Goal: Task Accomplishment & Management: Use online tool/utility

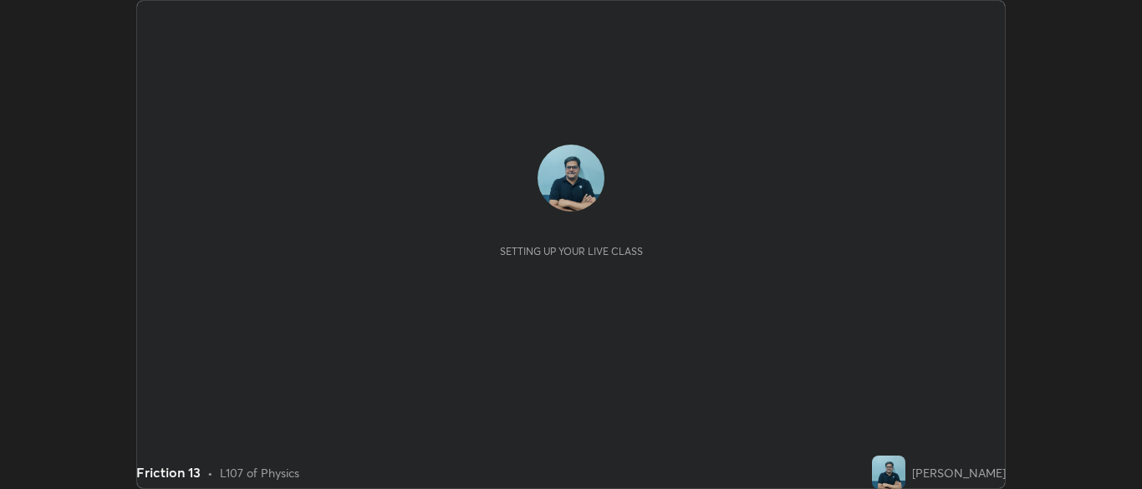
scroll to position [489, 1142]
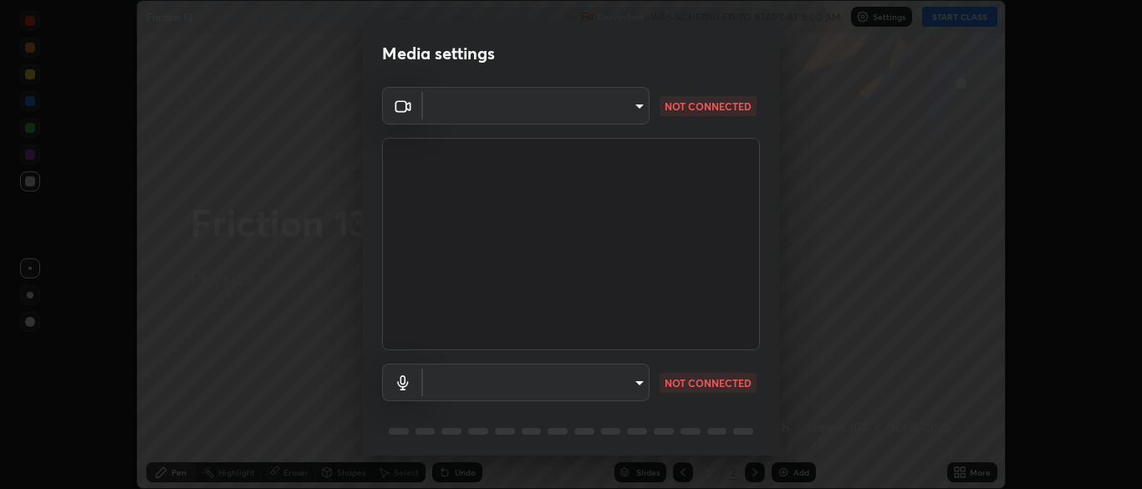
type input "ad6db9ec64aa91bb9d367053e8f3ae0092521a506c05523ccadca3fd020023ed"
type input "7b80235b4ebd2cfdcd00bebac1f1d889fd1e5e45b60eb60e9d309105b6515a8e"
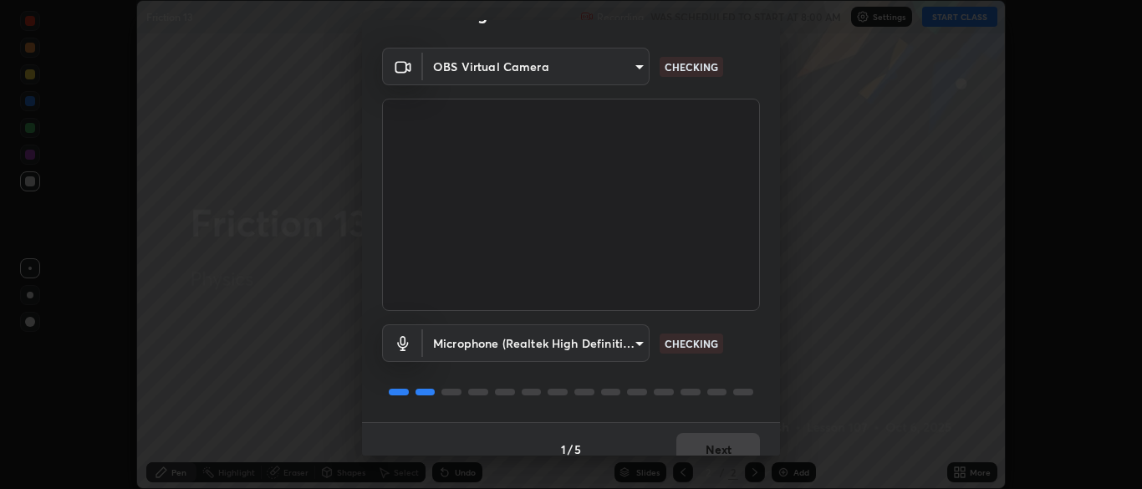
scroll to position [59, 0]
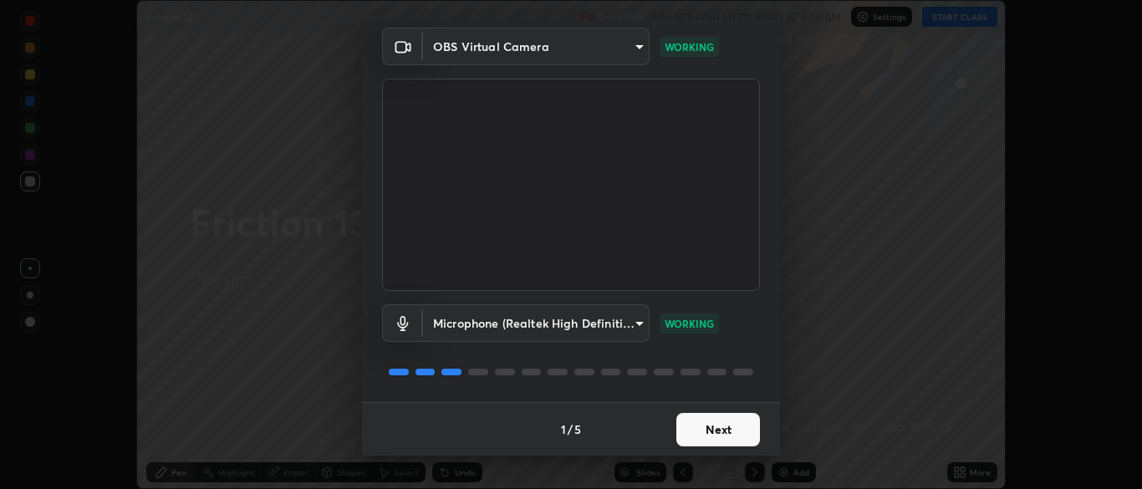
click at [721, 429] on button "Next" at bounding box center [719, 429] width 84 height 33
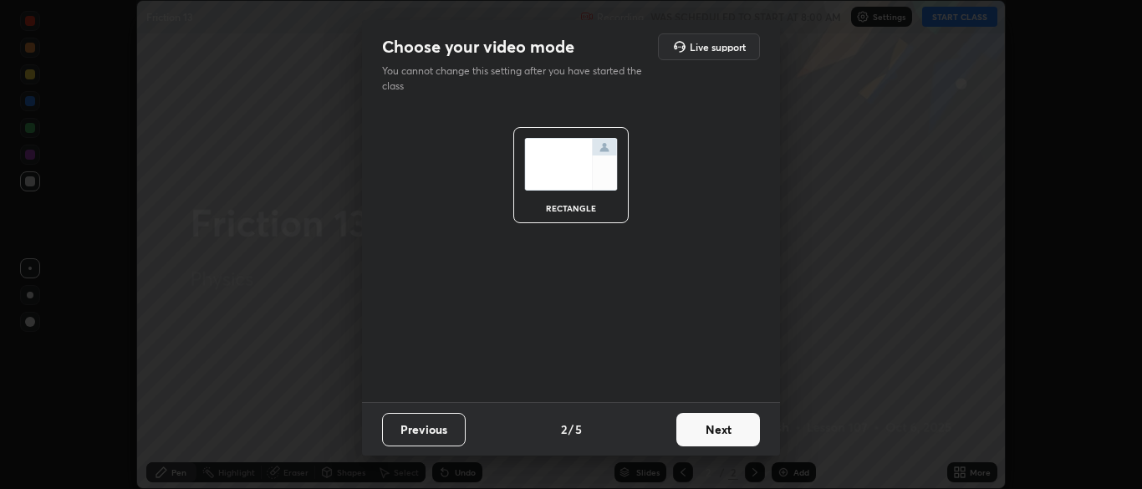
click at [727, 431] on button "Next" at bounding box center [719, 429] width 84 height 33
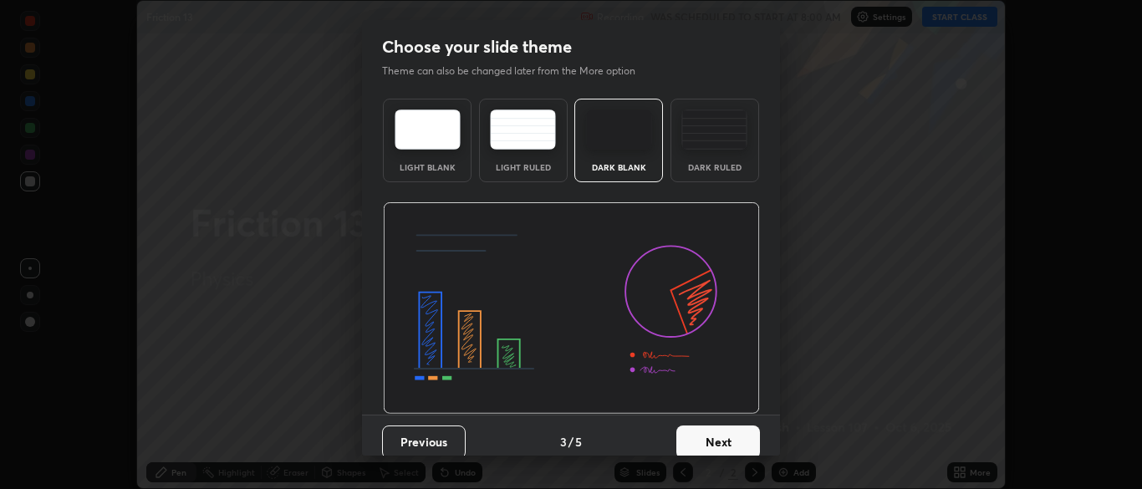
click at [728, 438] on button "Next" at bounding box center [719, 442] width 84 height 33
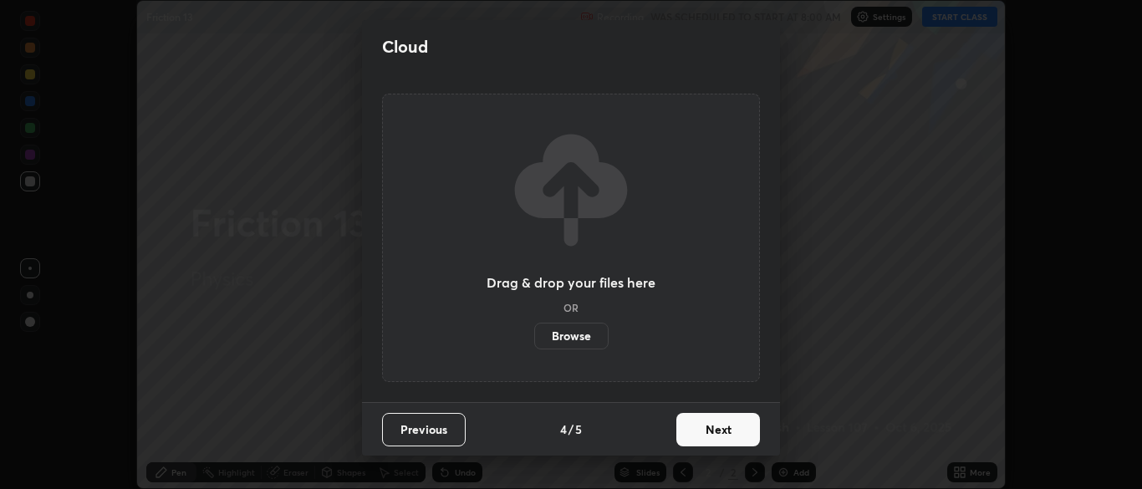
click at [733, 436] on button "Next" at bounding box center [719, 429] width 84 height 33
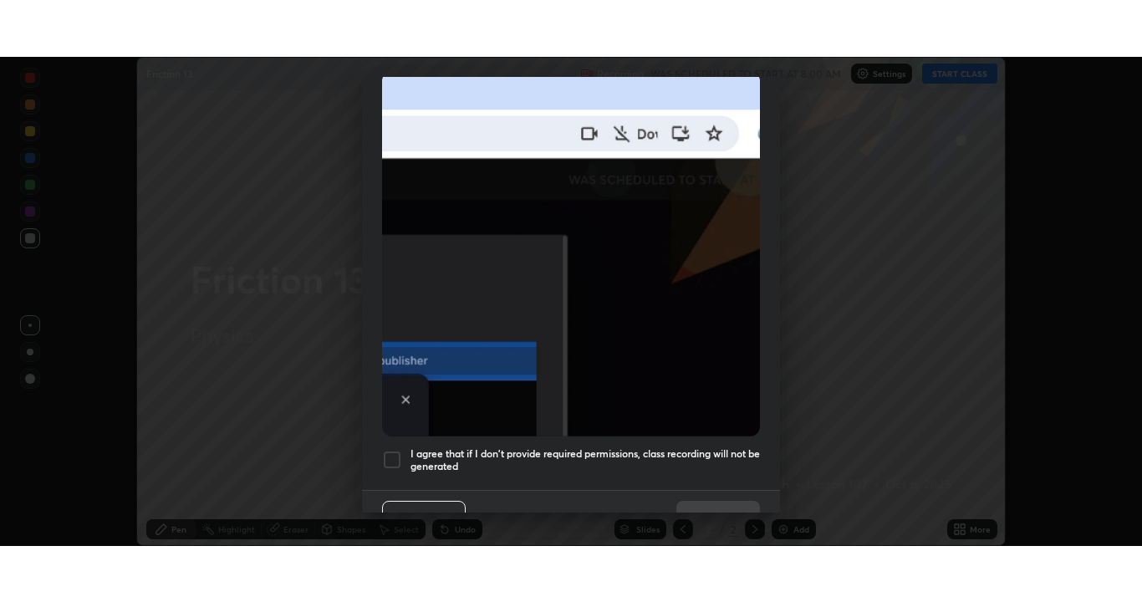
scroll to position [401, 0]
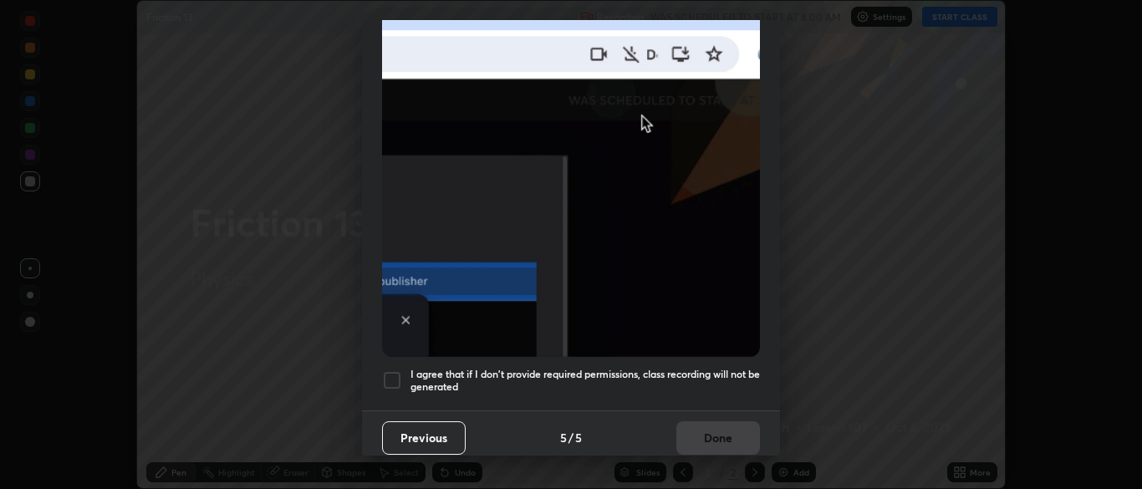
click at [391, 372] on div at bounding box center [392, 380] width 20 height 20
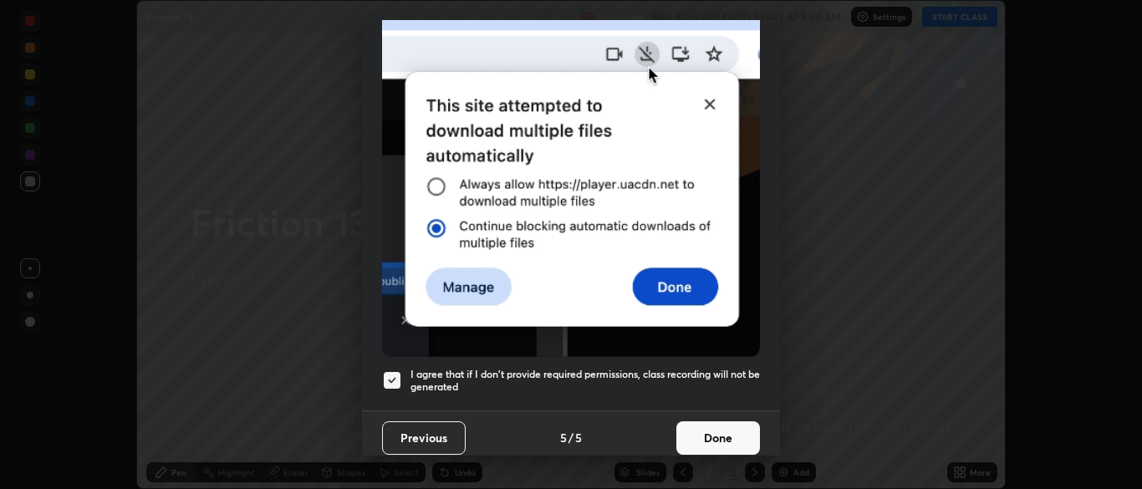
click at [723, 432] on button "Done" at bounding box center [719, 437] width 84 height 33
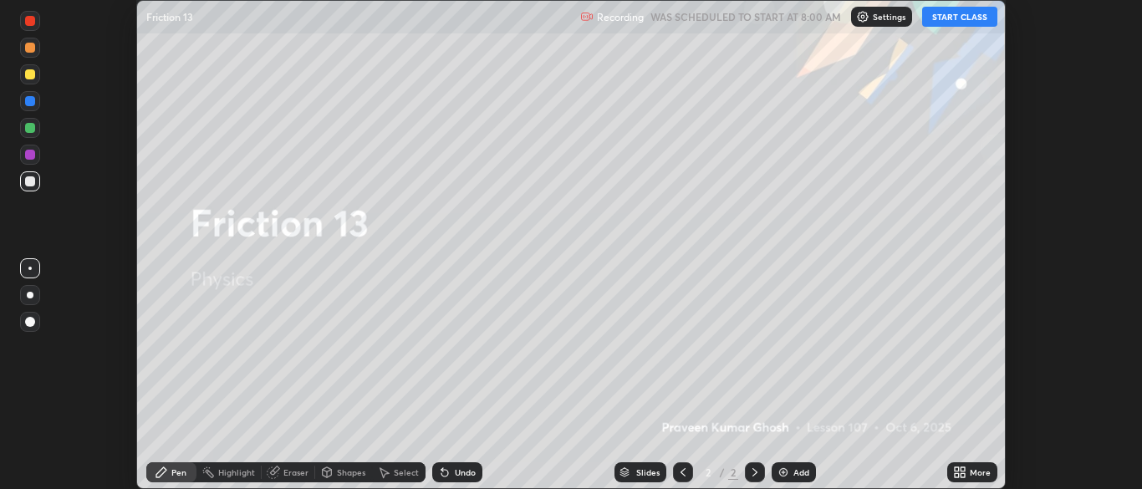
click at [969, 18] on button "START CLASS" at bounding box center [959, 17] width 75 height 20
click at [966, 472] on icon at bounding box center [959, 472] width 13 height 13
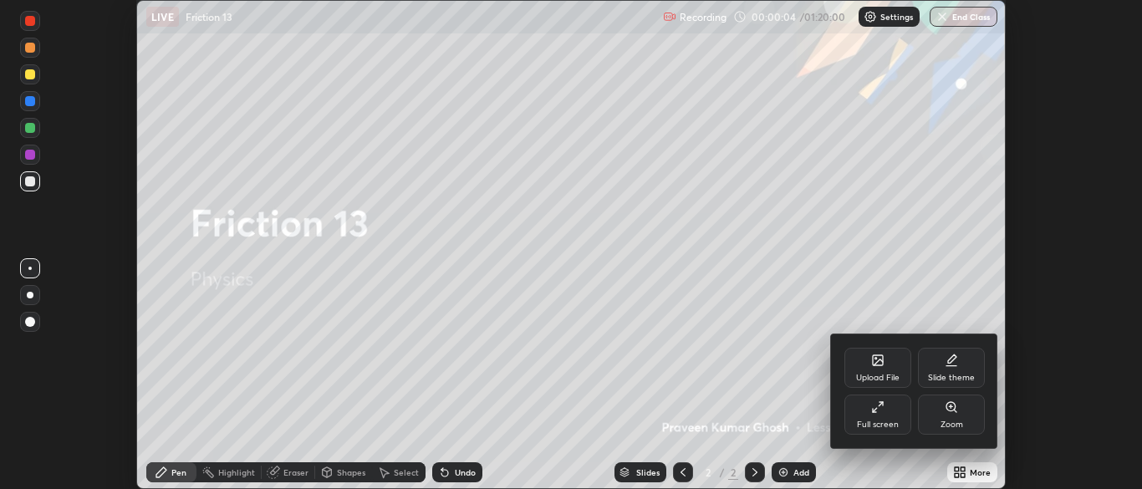
click at [885, 411] on div "Full screen" at bounding box center [878, 415] width 67 height 40
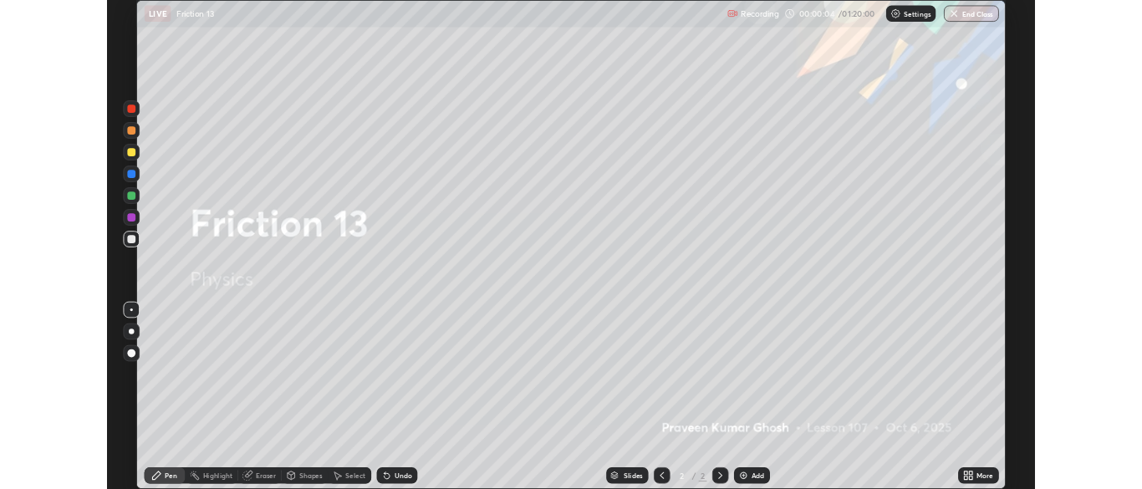
scroll to position [602, 1142]
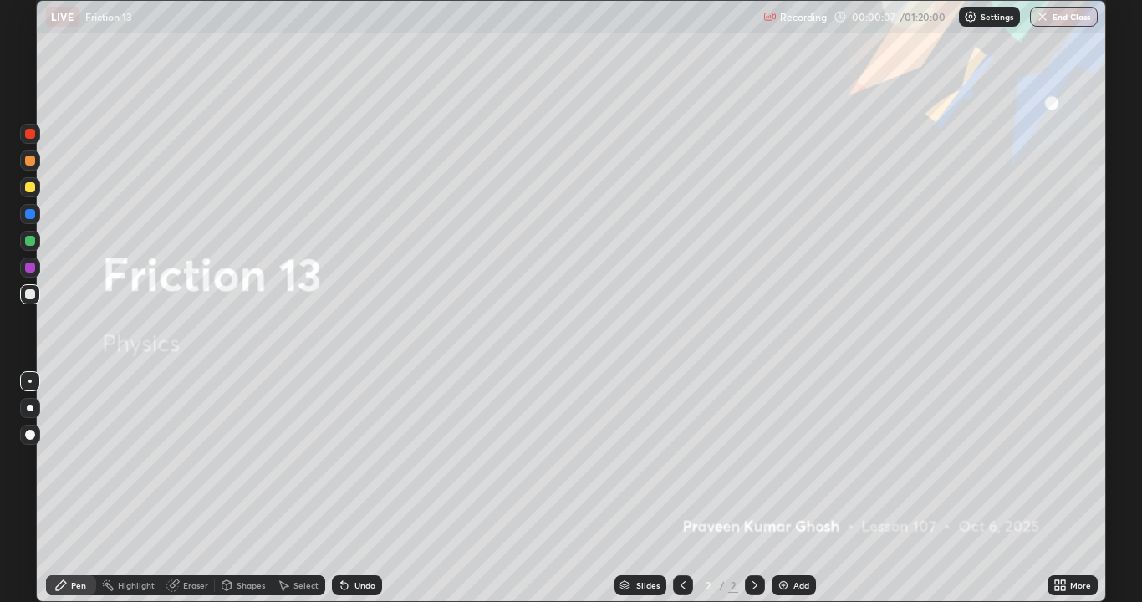
click at [799, 488] on div "Add" at bounding box center [802, 585] width 16 height 8
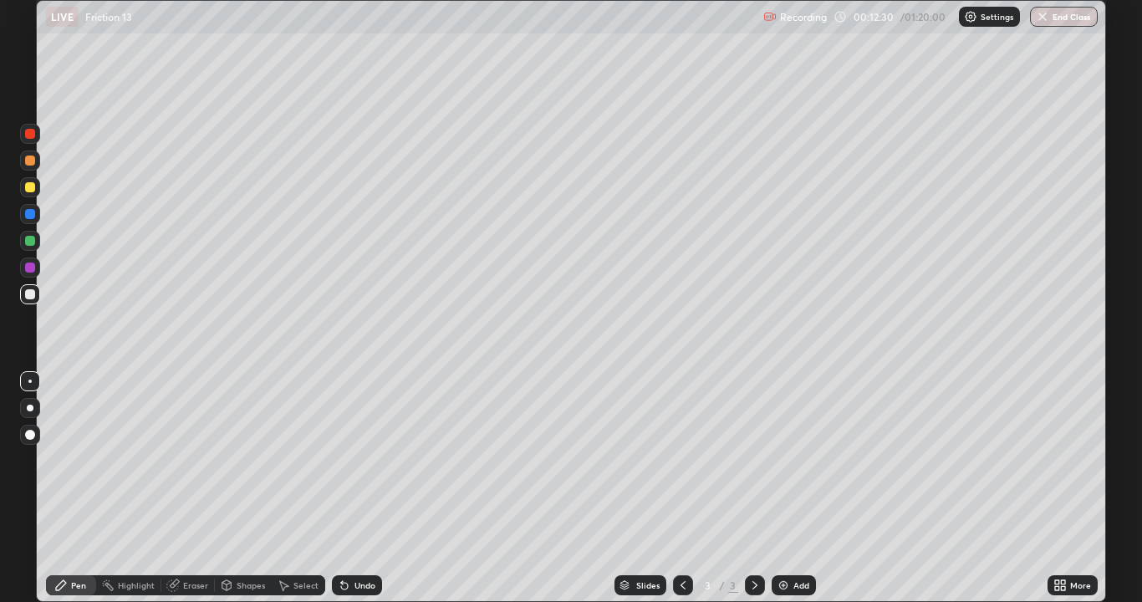
click at [802, 488] on div "Add" at bounding box center [802, 585] width 16 height 8
click at [192, 488] on div "Eraser" at bounding box center [195, 585] width 25 height 8
click at [66, 488] on div "Pen" at bounding box center [71, 585] width 50 height 20
click at [349, 488] on icon at bounding box center [344, 585] width 13 height 13
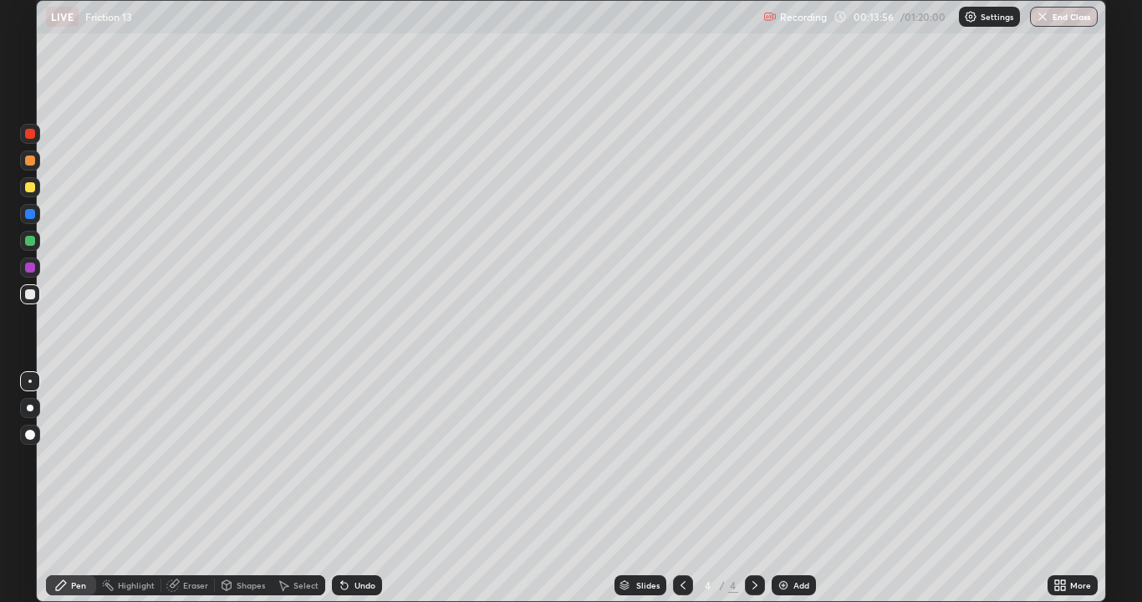
click at [342, 488] on icon at bounding box center [344, 586] width 7 height 7
click at [800, 488] on div "Add" at bounding box center [802, 585] width 16 height 8
click at [682, 488] on icon at bounding box center [683, 585] width 13 height 13
click at [798, 488] on div "Add" at bounding box center [802, 585] width 16 height 8
click at [29, 186] on div at bounding box center [30, 187] width 10 height 10
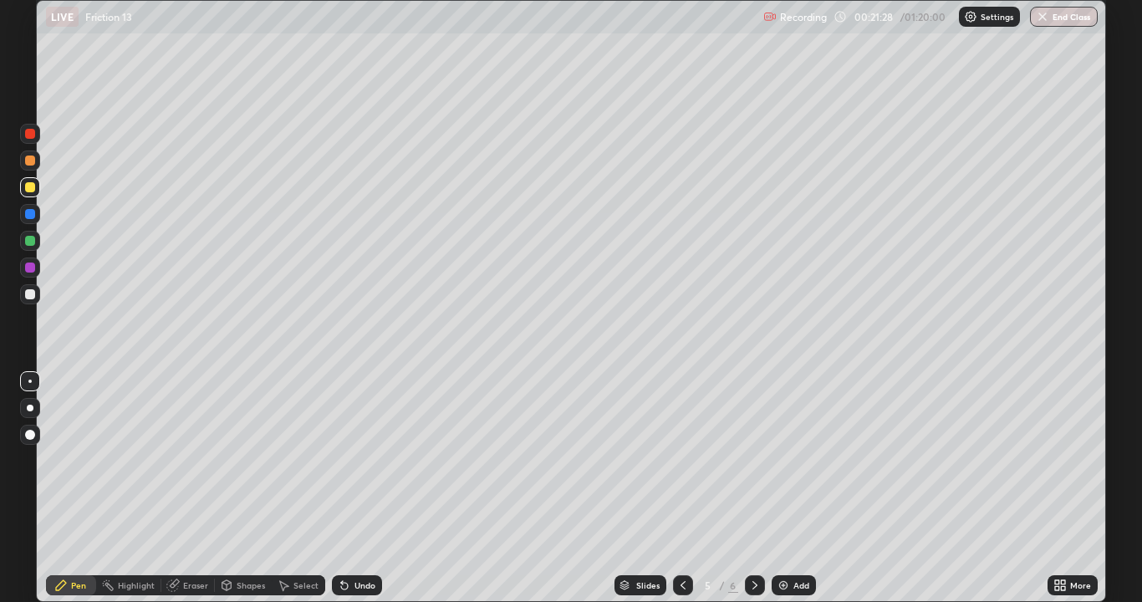
click at [29, 294] on div at bounding box center [30, 294] width 10 height 10
click at [28, 192] on div at bounding box center [30, 187] width 10 height 10
click at [30, 244] on div at bounding box center [30, 241] width 10 height 10
click at [28, 187] on div at bounding box center [30, 187] width 10 height 10
click at [27, 161] on div at bounding box center [30, 161] width 10 height 10
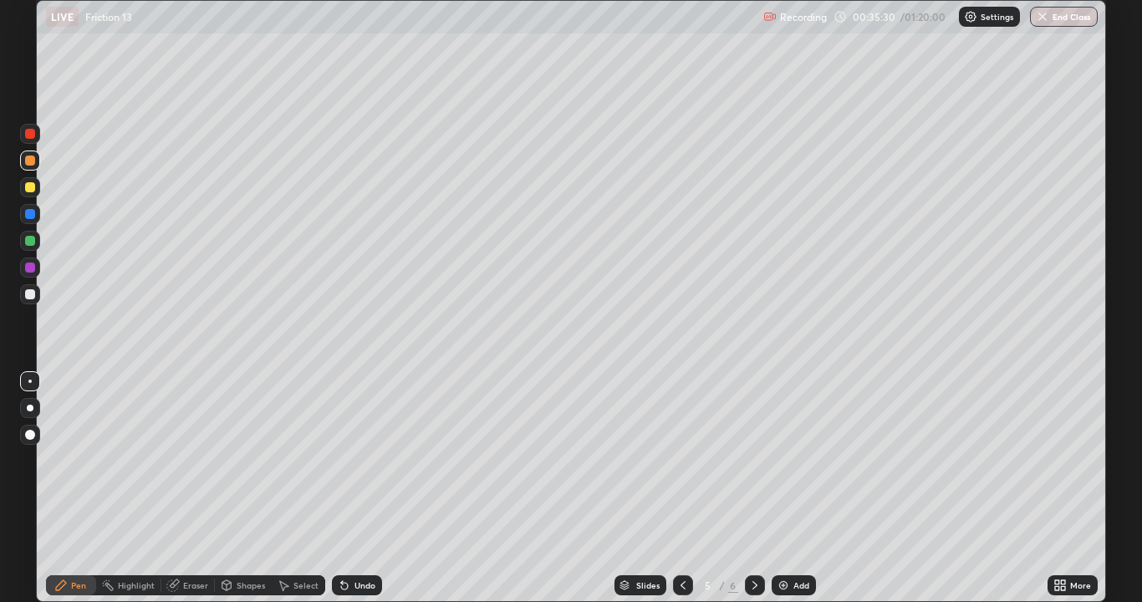
click at [794, 488] on div "Add" at bounding box center [802, 585] width 16 height 8
click at [33, 298] on div at bounding box center [30, 294] width 10 height 10
click at [360, 488] on div "Undo" at bounding box center [365, 585] width 21 height 8
click at [361, 488] on div "Undo" at bounding box center [365, 585] width 21 height 8
click at [363, 488] on div "Undo" at bounding box center [365, 585] width 21 height 8
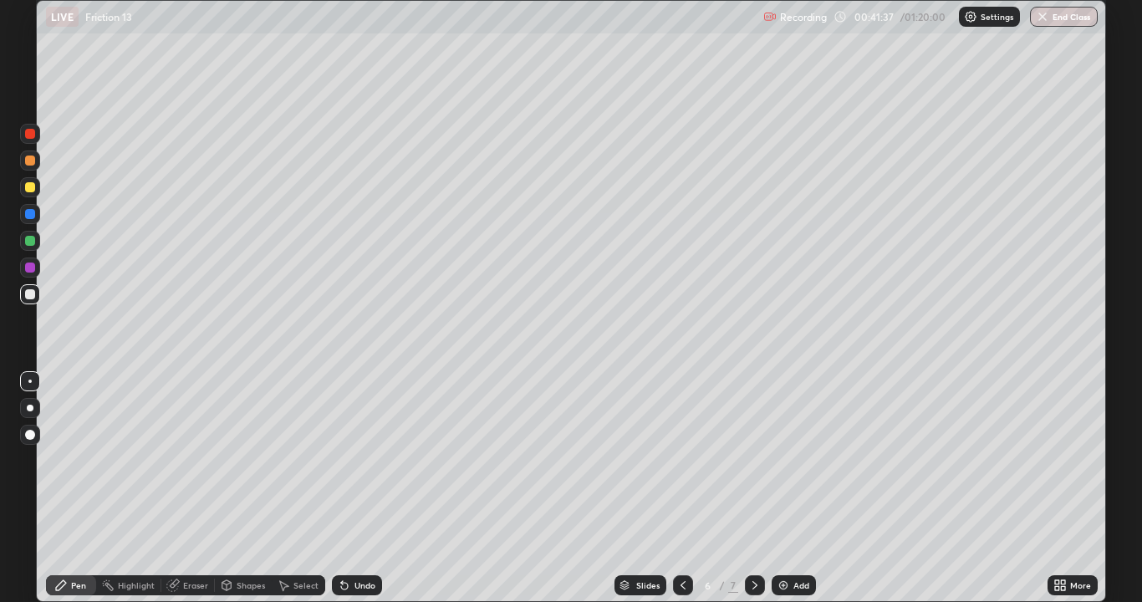
click at [28, 242] on div at bounding box center [30, 241] width 10 height 10
click at [32, 294] on div at bounding box center [30, 294] width 10 height 10
click at [28, 243] on div at bounding box center [30, 241] width 10 height 10
click at [30, 297] on div at bounding box center [30, 294] width 10 height 10
click at [289, 488] on div "Select" at bounding box center [299, 585] width 54 height 20
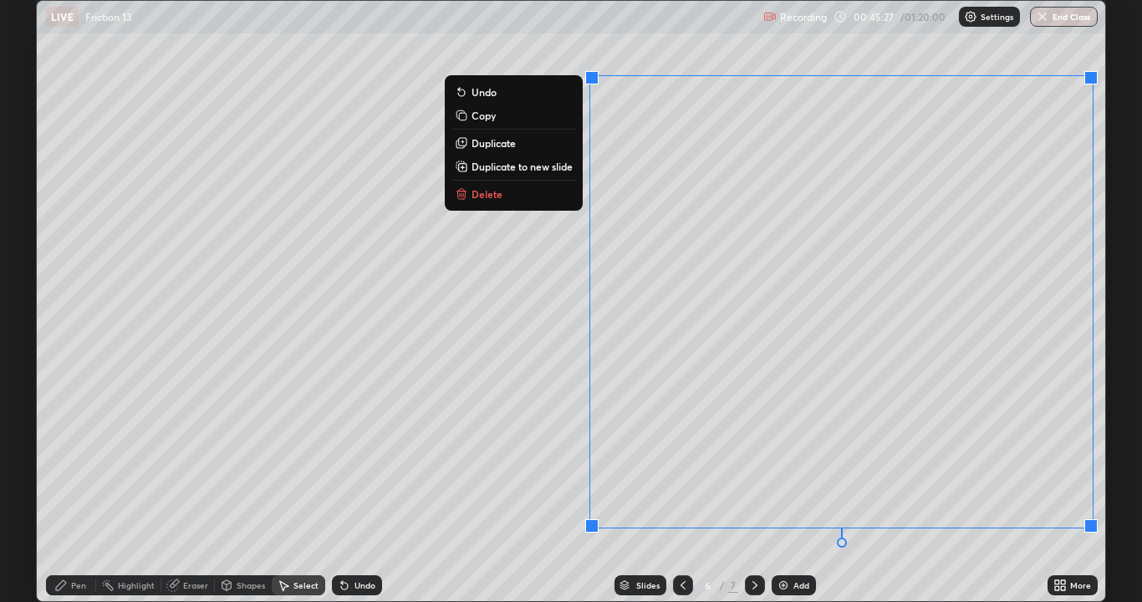
click at [488, 118] on p "Copy" at bounding box center [484, 115] width 24 height 13
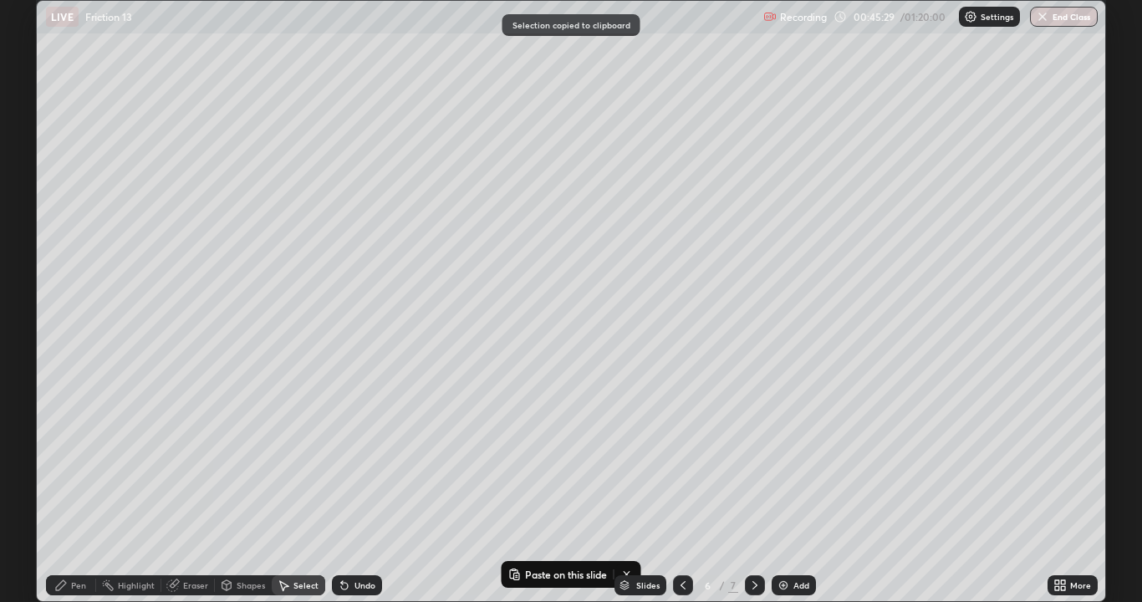
click at [800, 488] on div "Add" at bounding box center [802, 585] width 16 height 8
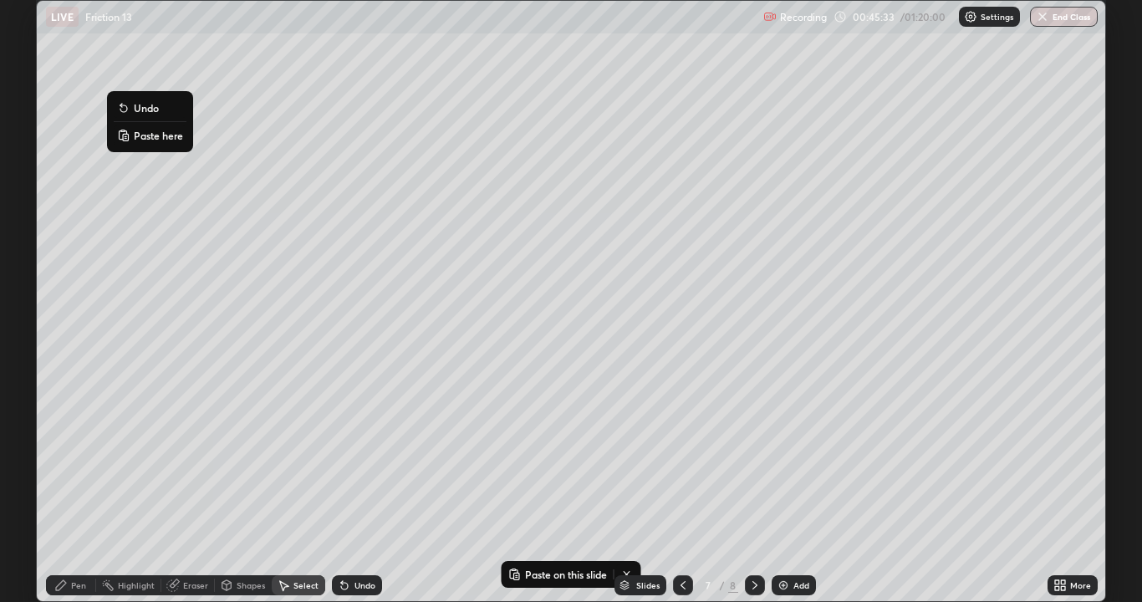
click at [156, 135] on p "Paste here" at bounding box center [158, 135] width 49 height 13
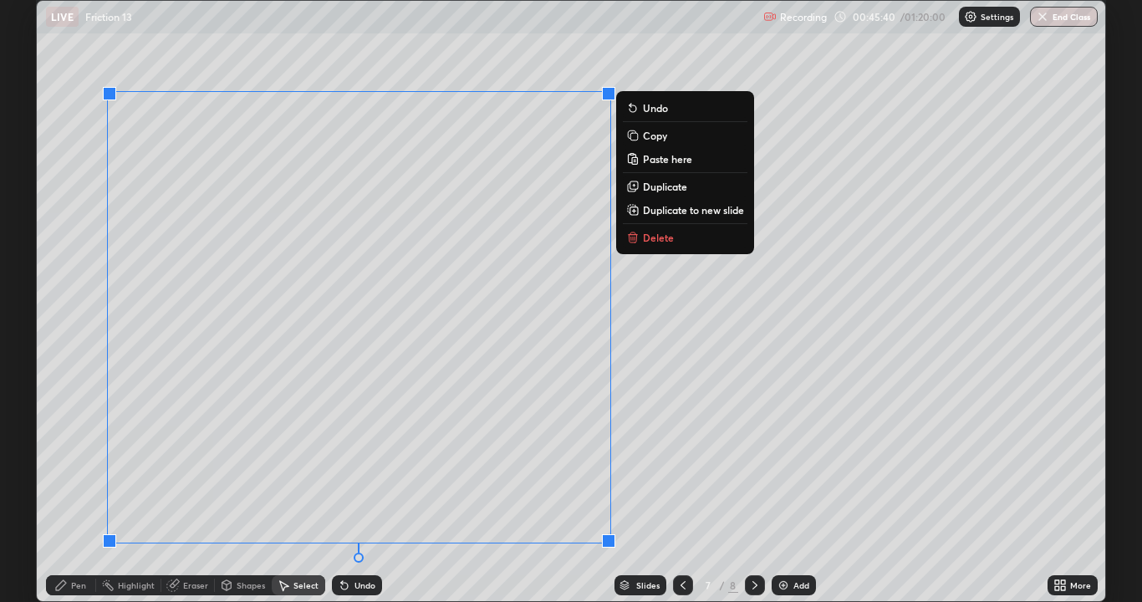
click at [363, 488] on div "Undo" at bounding box center [365, 585] width 21 height 8
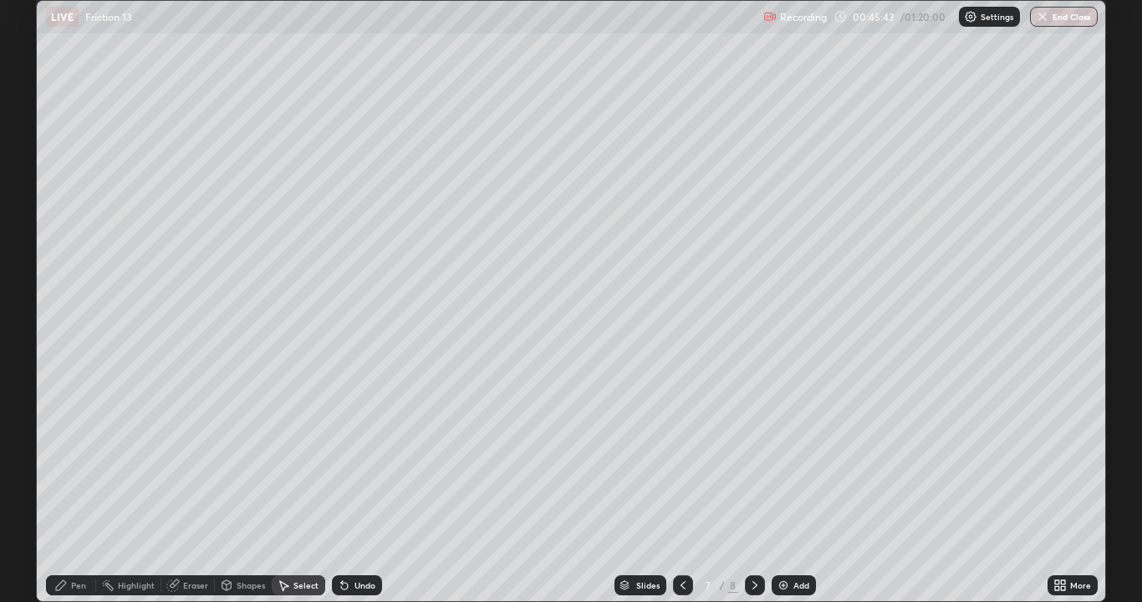
click at [683, 488] on icon at bounding box center [683, 585] width 5 height 8
click at [798, 488] on div "Add" at bounding box center [802, 585] width 16 height 8
click at [74, 488] on div "Pen" at bounding box center [78, 585] width 15 height 8
click at [29, 296] on div at bounding box center [30, 294] width 10 height 10
click at [682, 488] on icon at bounding box center [683, 585] width 13 height 13
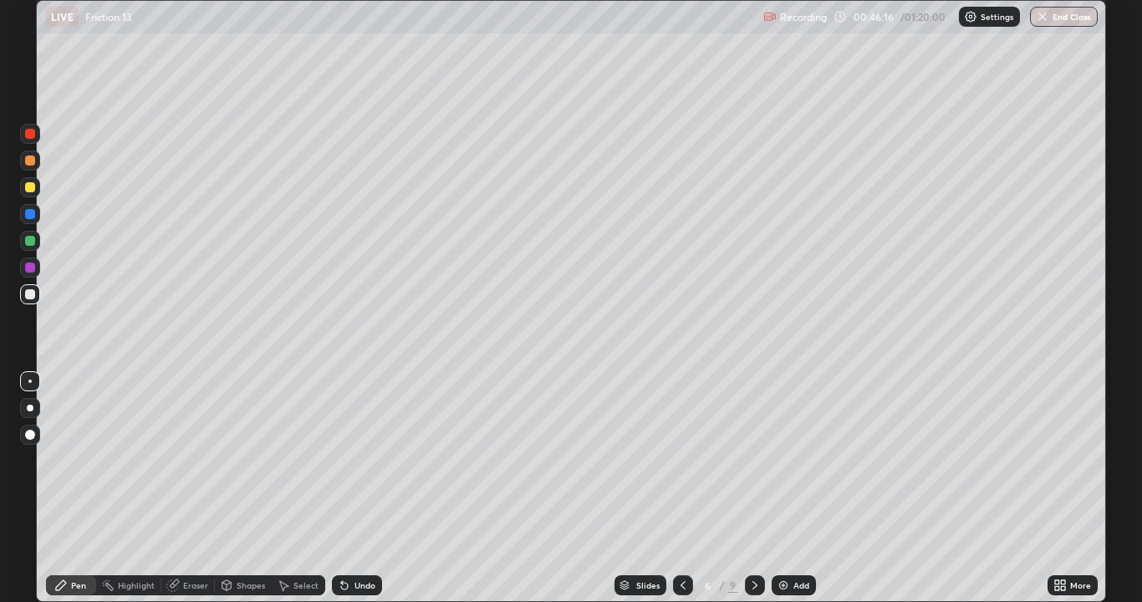
click at [754, 488] on icon at bounding box center [754, 585] width 13 height 13
click at [682, 488] on icon at bounding box center [683, 585] width 13 height 13
click at [685, 488] on icon at bounding box center [683, 585] width 13 height 13
click at [683, 488] on icon at bounding box center [683, 585] width 13 height 13
click at [684, 488] on icon at bounding box center [683, 585] width 13 height 13
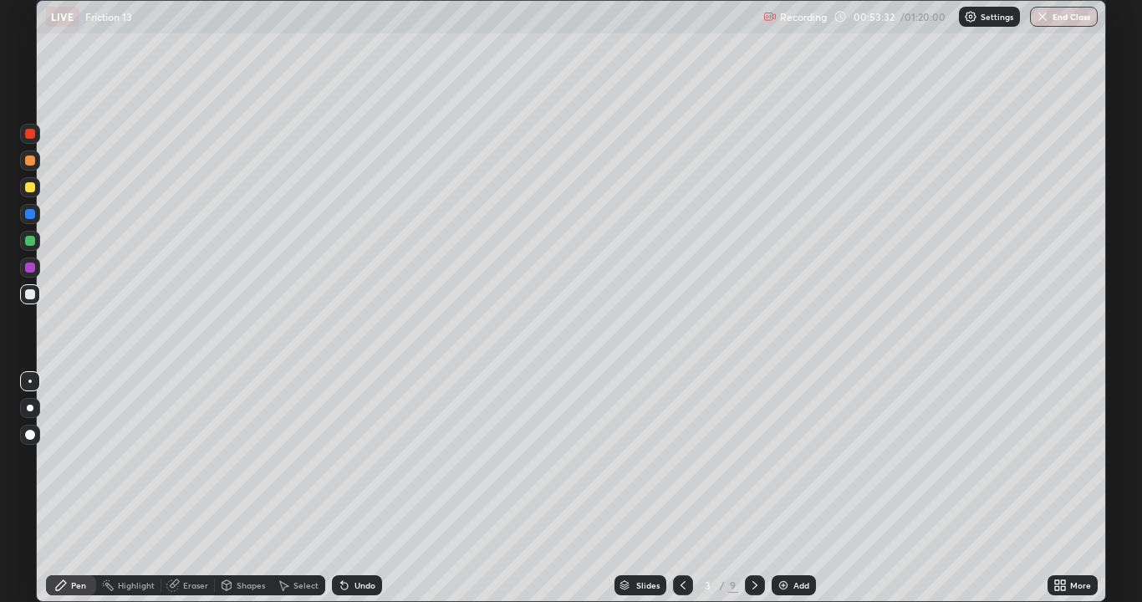
click at [794, 488] on div "Add" at bounding box center [802, 585] width 16 height 8
click at [682, 488] on icon at bounding box center [683, 585] width 5 height 8
click at [682, 488] on icon at bounding box center [683, 585] width 13 height 13
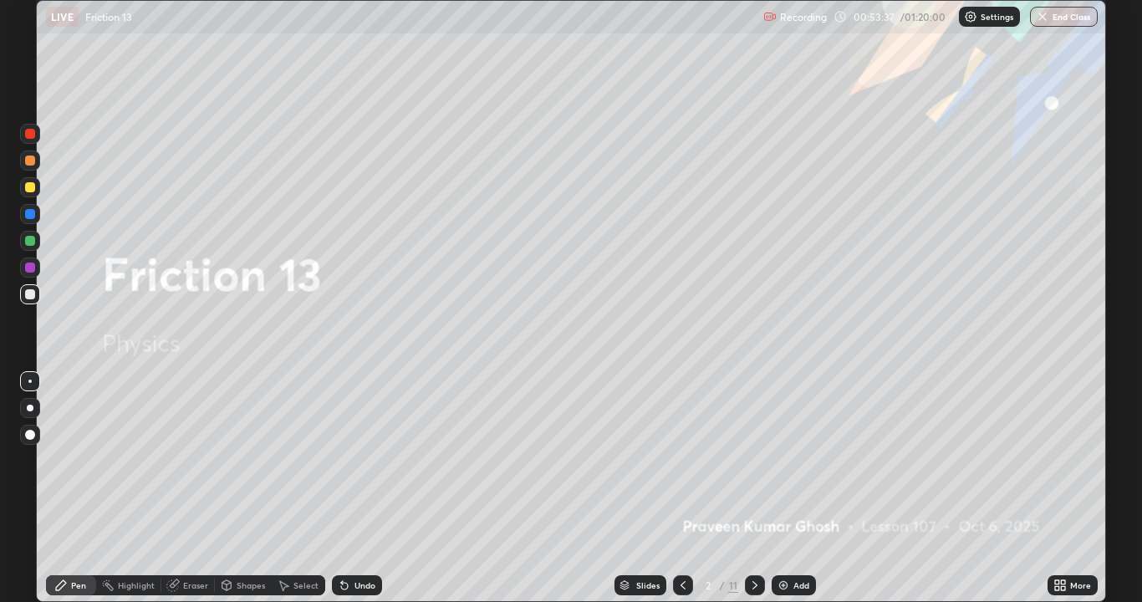
click at [749, 488] on icon at bounding box center [754, 585] width 13 height 13
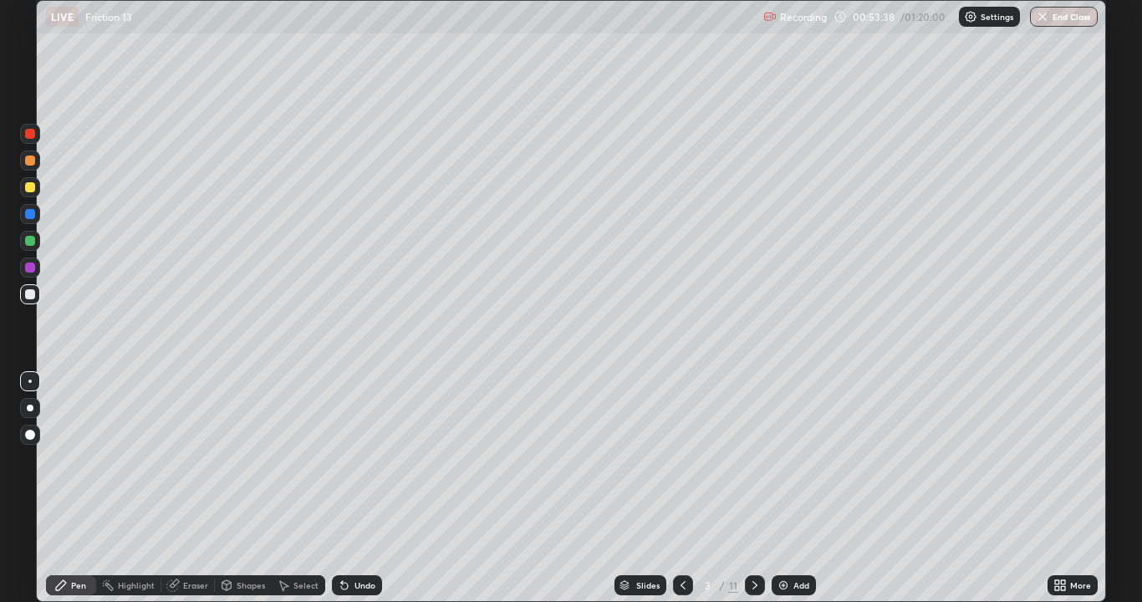
click at [750, 488] on icon at bounding box center [754, 585] width 13 height 13
click at [748, 488] on icon at bounding box center [754, 585] width 13 height 13
click at [749, 488] on icon at bounding box center [754, 585] width 13 height 13
click at [753, 488] on icon at bounding box center [754, 585] width 13 height 13
click at [754, 488] on icon at bounding box center [754, 585] width 13 height 13
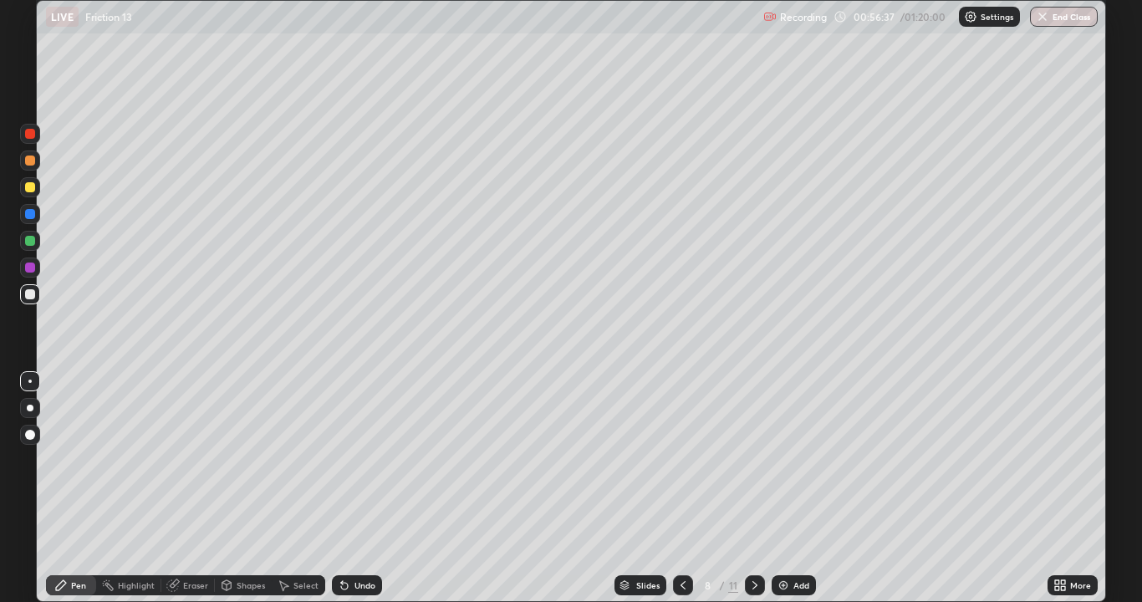
click at [756, 488] on icon at bounding box center [754, 585] width 13 height 13
click at [800, 488] on div "Add" at bounding box center [802, 585] width 16 height 8
click at [36, 216] on div at bounding box center [30, 214] width 20 height 20
click at [794, 488] on div "Add" at bounding box center [802, 585] width 16 height 8
click at [30, 294] on div at bounding box center [30, 294] width 10 height 10
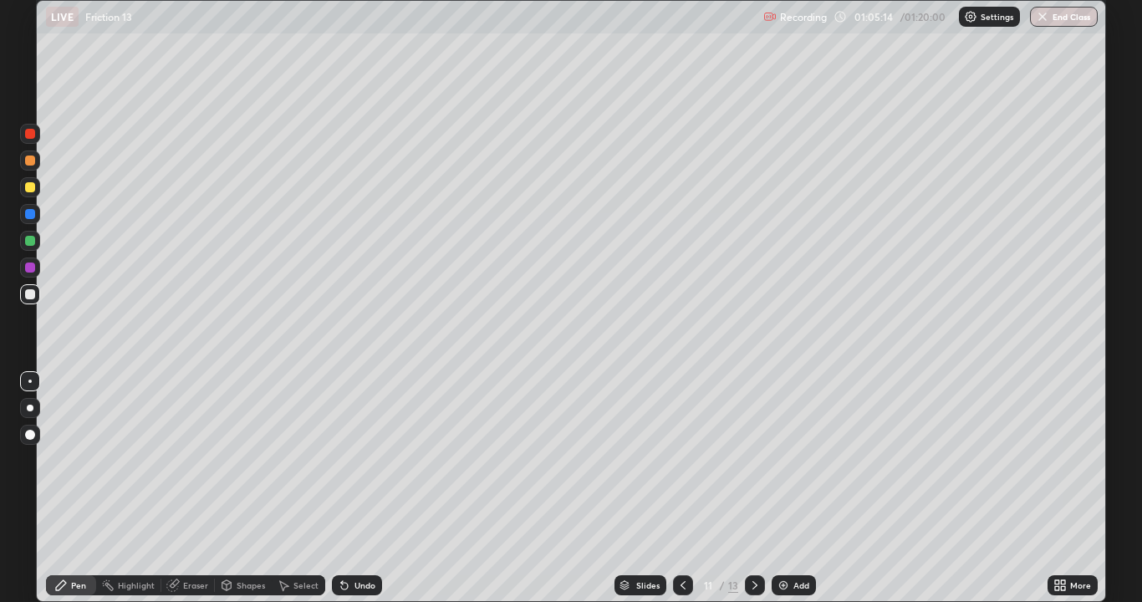
click at [30, 188] on div at bounding box center [30, 187] width 10 height 10
click at [192, 488] on div "Eraser" at bounding box center [195, 585] width 25 height 8
click at [85, 488] on div "Pen" at bounding box center [78, 585] width 15 height 8
click at [38, 244] on div at bounding box center [30, 241] width 20 height 20
click at [754, 488] on icon at bounding box center [754, 585] width 13 height 13
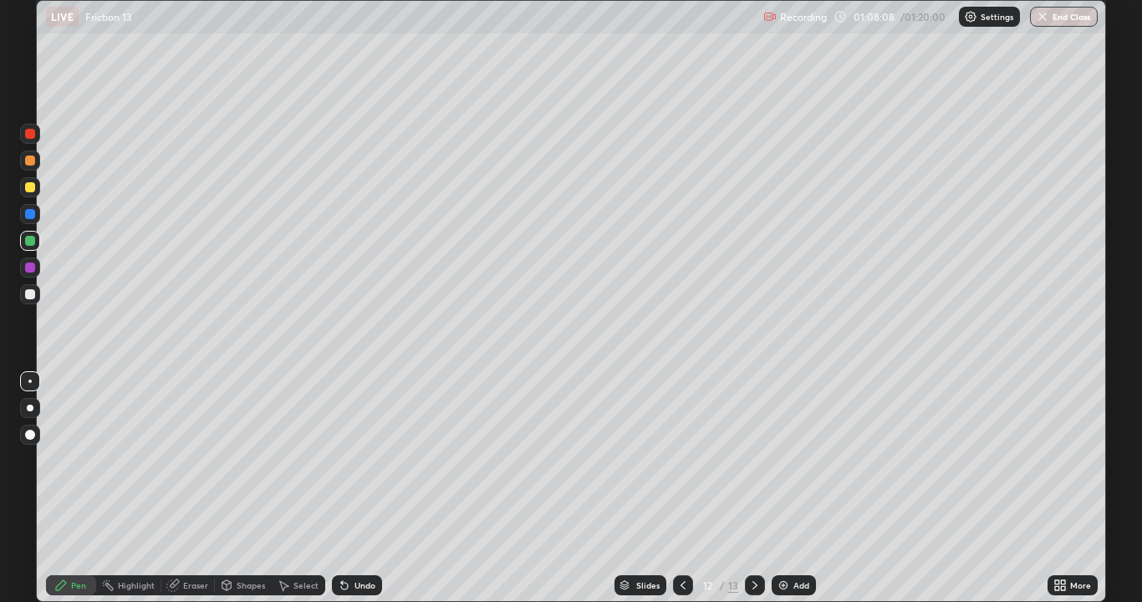
click at [754, 488] on icon at bounding box center [755, 585] width 5 height 8
click at [682, 488] on icon at bounding box center [683, 585] width 13 height 13
click at [681, 488] on icon at bounding box center [683, 585] width 13 height 13
click at [800, 488] on div "Add" at bounding box center [802, 585] width 16 height 8
click at [198, 488] on div "Eraser" at bounding box center [195, 585] width 25 height 8
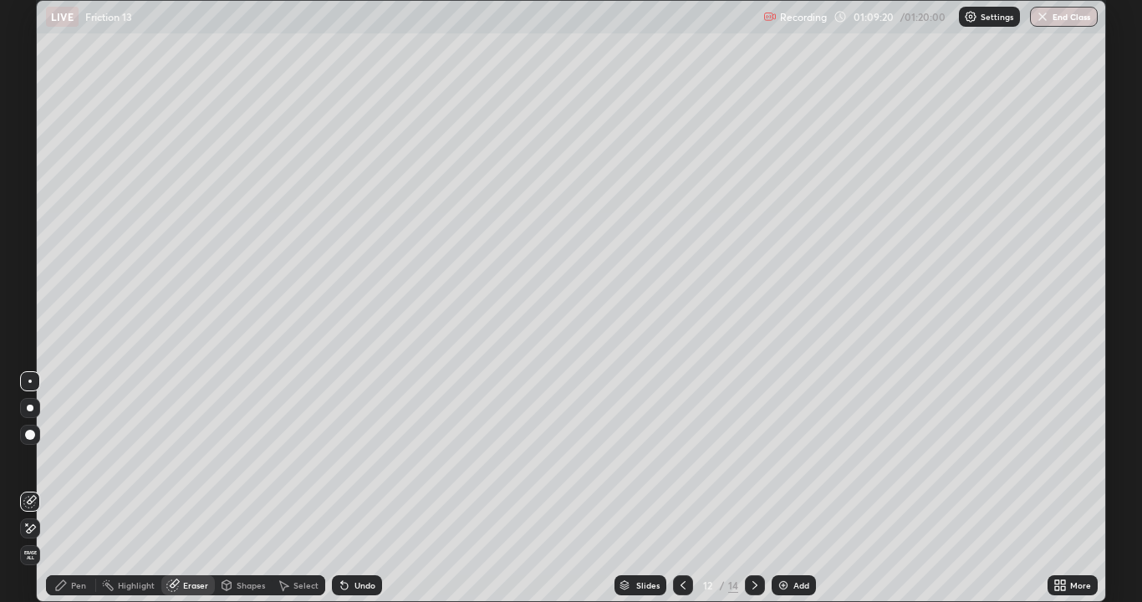
click at [88, 488] on div "Pen" at bounding box center [71, 585] width 50 height 20
click at [682, 488] on icon at bounding box center [683, 585] width 13 height 13
click at [681, 488] on icon at bounding box center [683, 585] width 13 height 13
click at [682, 488] on icon at bounding box center [683, 585] width 13 height 13
click at [683, 488] on icon at bounding box center [683, 585] width 13 height 13
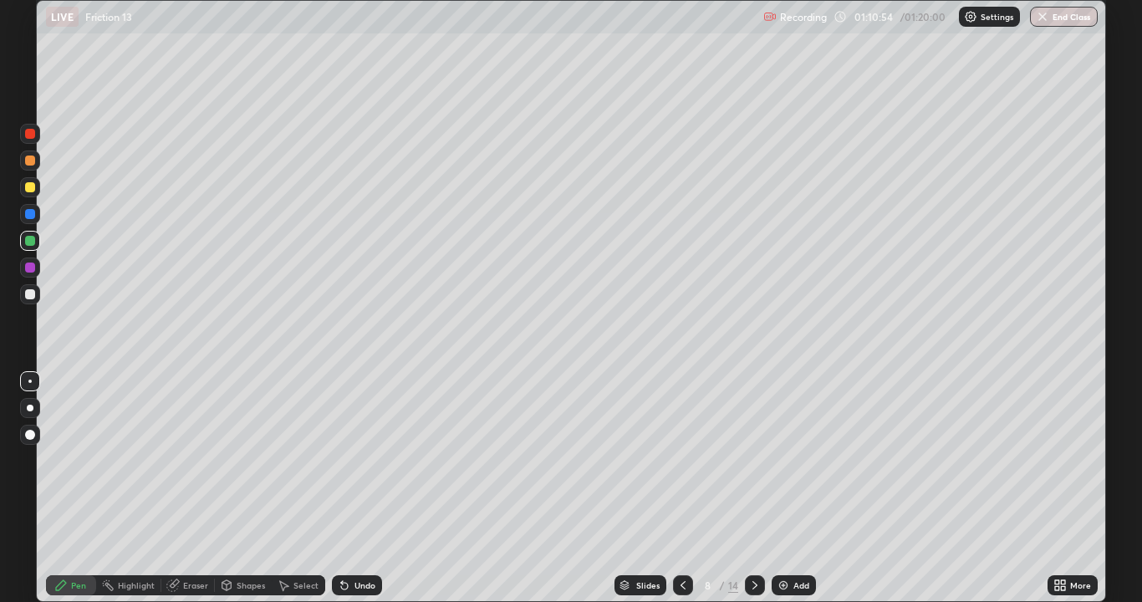
click at [682, 488] on icon at bounding box center [683, 585] width 13 height 13
click at [681, 488] on icon at bounding box center [683, 585] width 5 height 8
click at [681, 488] on icon at bounding box center [683, 585] width 13 height 13
click at [680, 488] on icon at bounding box center [683, 585] width 13 height 13
click at [682, 488] on icon at bounding box center [683, 585] width 5 height 8
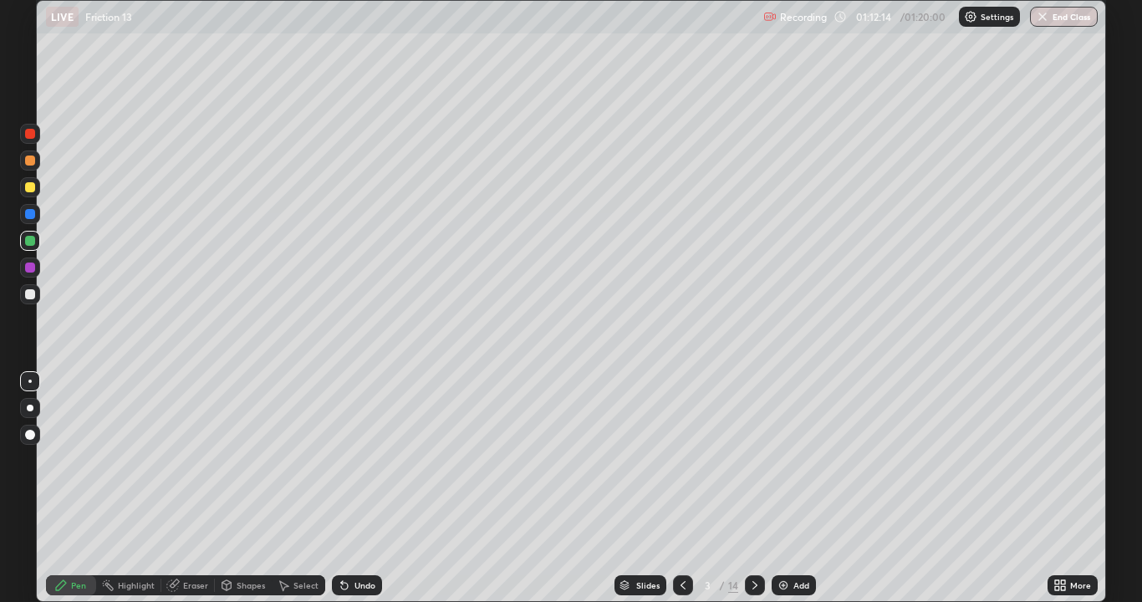
click at [367, 488] on div "Undo" at bounding box center [365, 585] width 21 height 8
click at [374, 488] on div "Undo" at bounding box center [357, 585] width 50 height 20
click at [380, 488] on div "Undo" at bounding box center [357, 585] width 50 height 20
click at [376, 488] on div "Undo" at bounding box center [357, 585] width 50 height 20
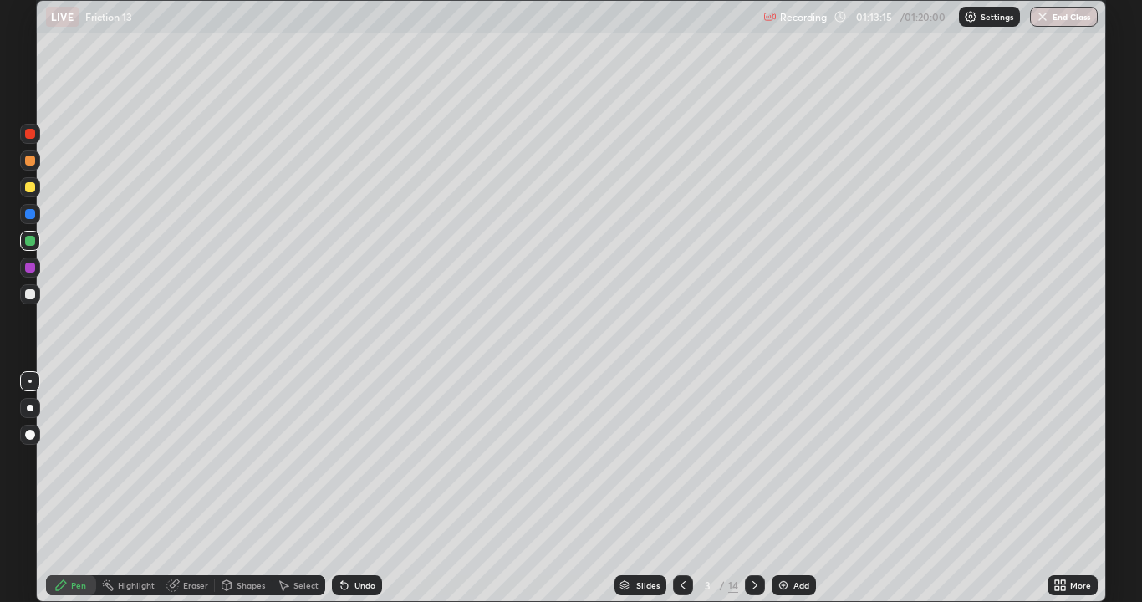
click at [755, 488] on icon at bounding box center [754, 585] width 13 height 13
click at [754, 488] on icon at bounding box center [754, 585] width 13 height 13
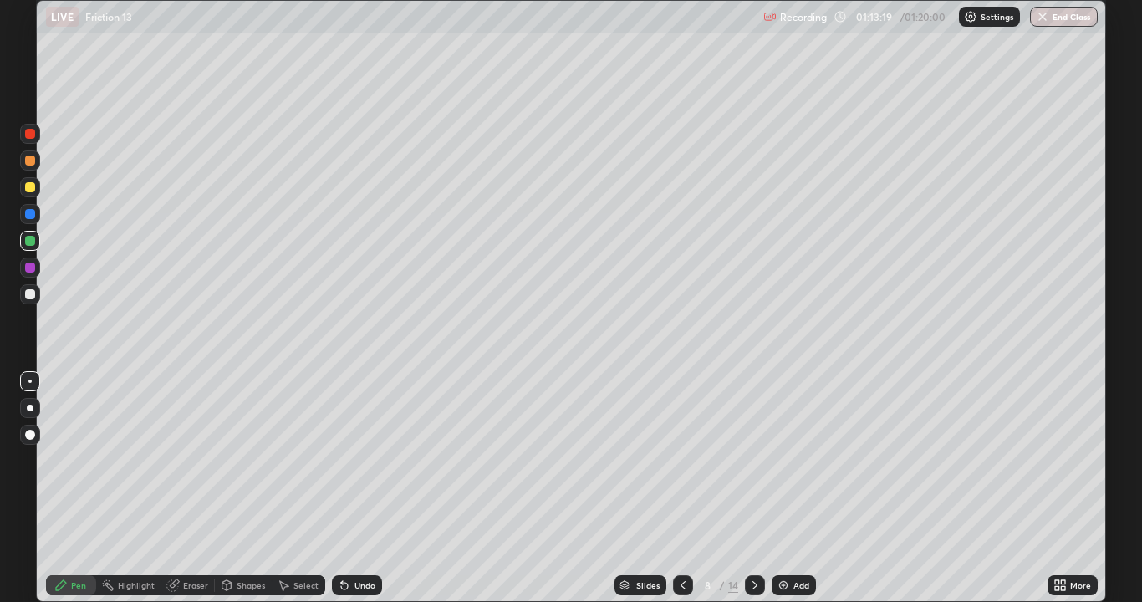
click at [756, 488] on icon at bounding box center [754, 585] width 13 height 13
click at [754, 488] on icon at bounding box center [754, 585] width 13 height 13
click at [756, 488] on icon at bounding box center [754, 585] width 13 height 13
click at [754, 488] on icon at bounding box center [754, 585] width 13 height 13
click at [755, 488] on icon at bounding box center [755, 585] width 5 height 8
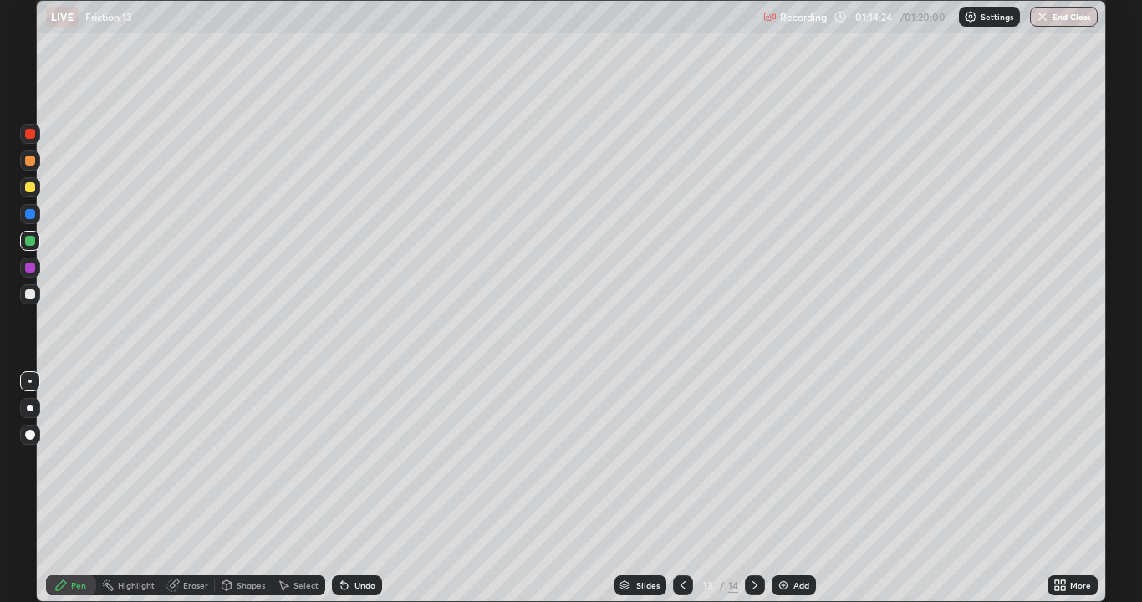
click at [28, 189] on div at bounding box center [30, 187] width 10 height 10
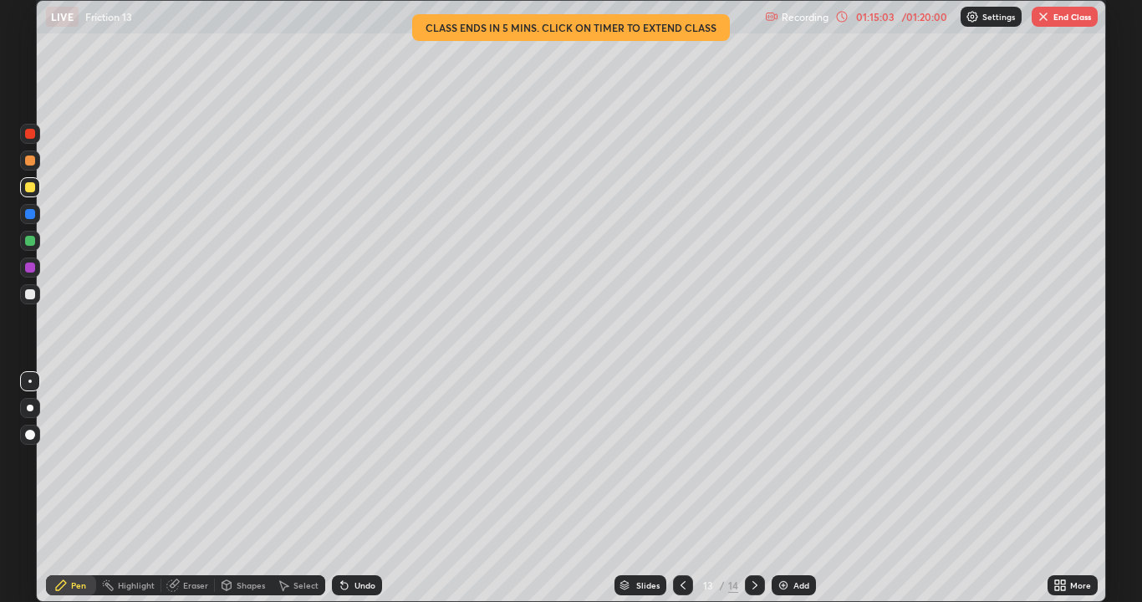
click at [31, 294] on div at bounding box center [30, 294] width 10 height 10
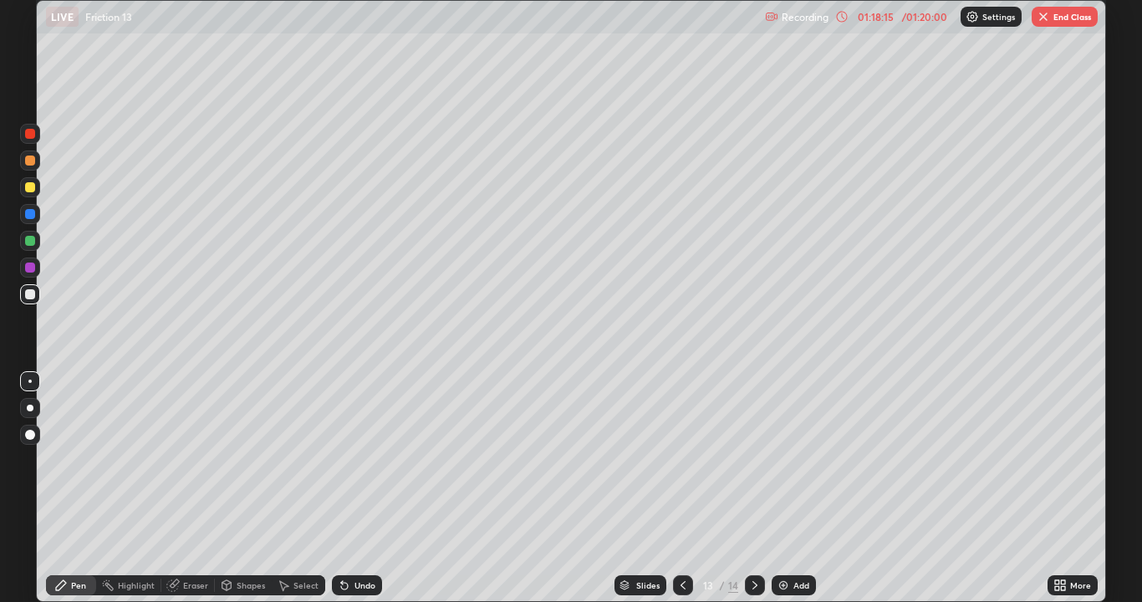
click at [304, 488] on div "Select" at bounding box center [306, 585] width 25 height 8
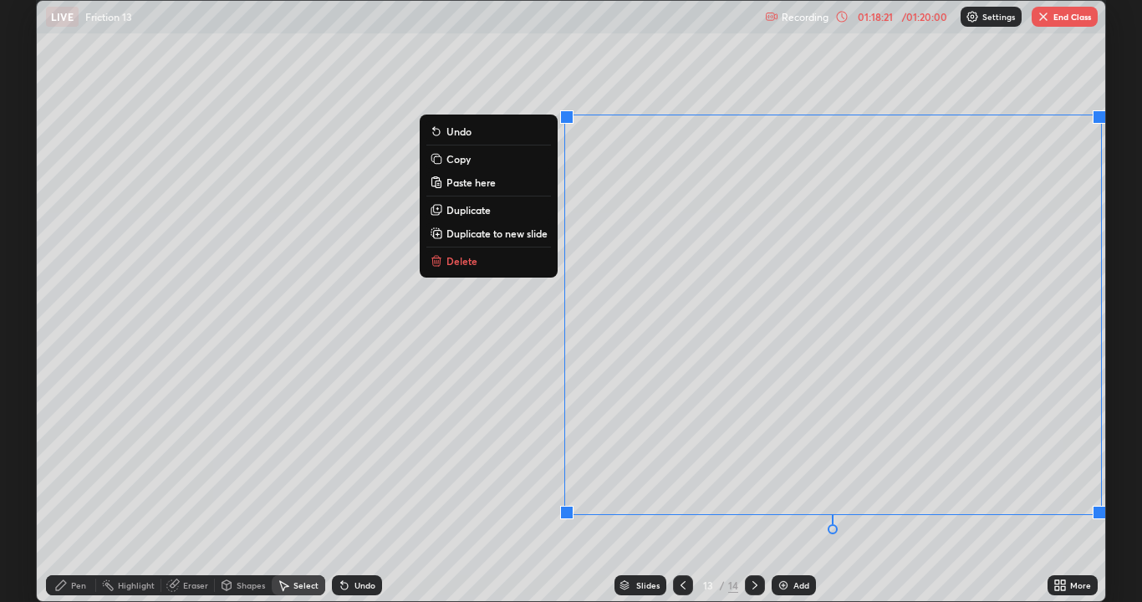
click at [480, 261] on button "Delete" at bounding box center [489, 261] width 125 height 20
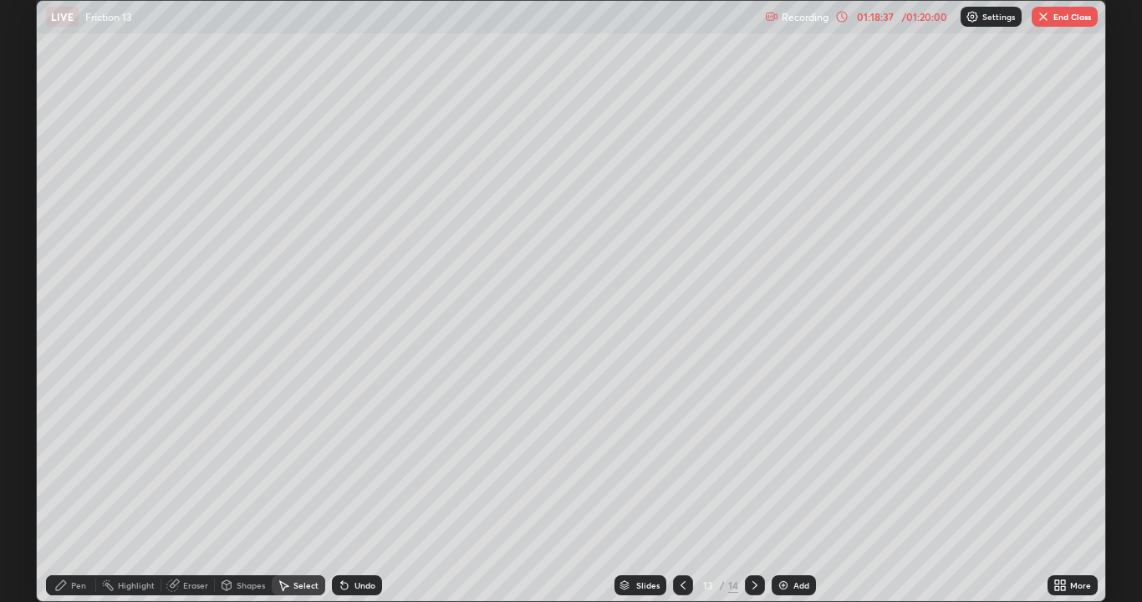
click at [79, 488] on div "Pen" at bounding box center [78, 585] width 15 height 8
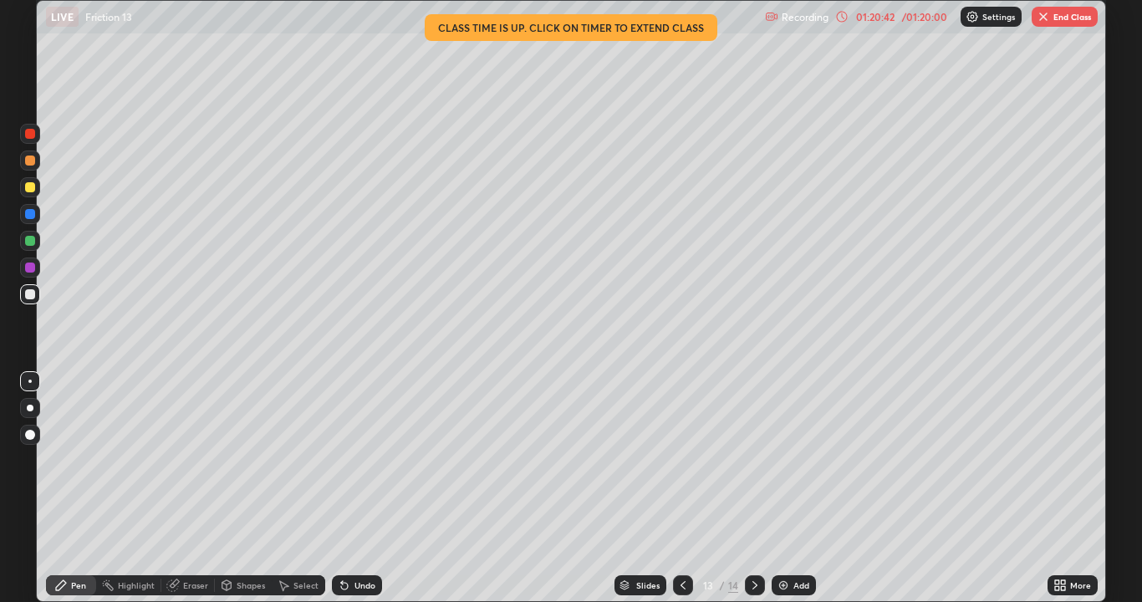
click at [1075, 21] on button "End Class" at bounding box center [1065, 17] width 66 height 20
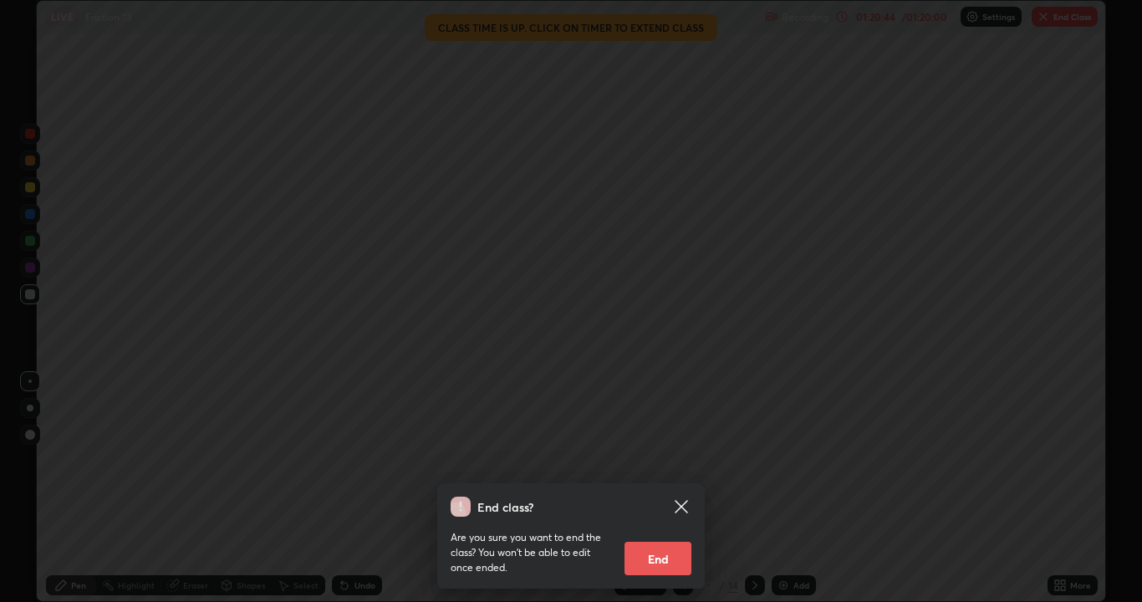
click at [664, 488] on button "End" at bounding box center [658, 558] width 67 height 33
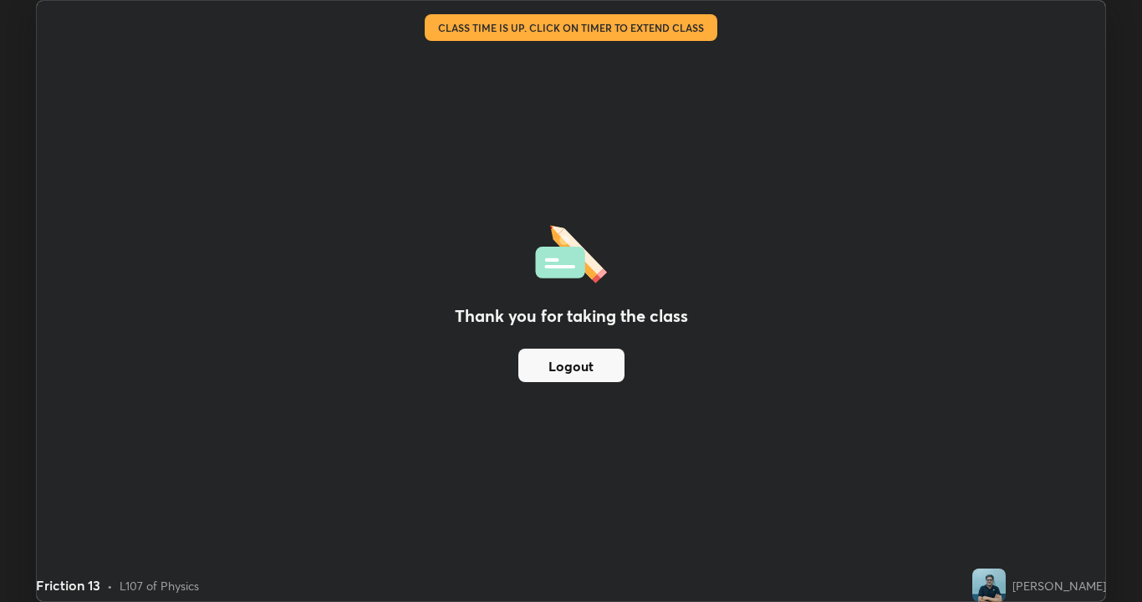
click at [587, 365] on button "Logout" at bounding box center [572, 365] width 106 height 33
click at [593, 370] on button "Logout" at bounding box center [572, 365] width 106 height 33
click at [612, 361] on button "Logout" at bounding box center [572, 365] width 106 height 33
click at [575, 368] on button "Logout" at bounding box center [572, 365] width 106 height 33
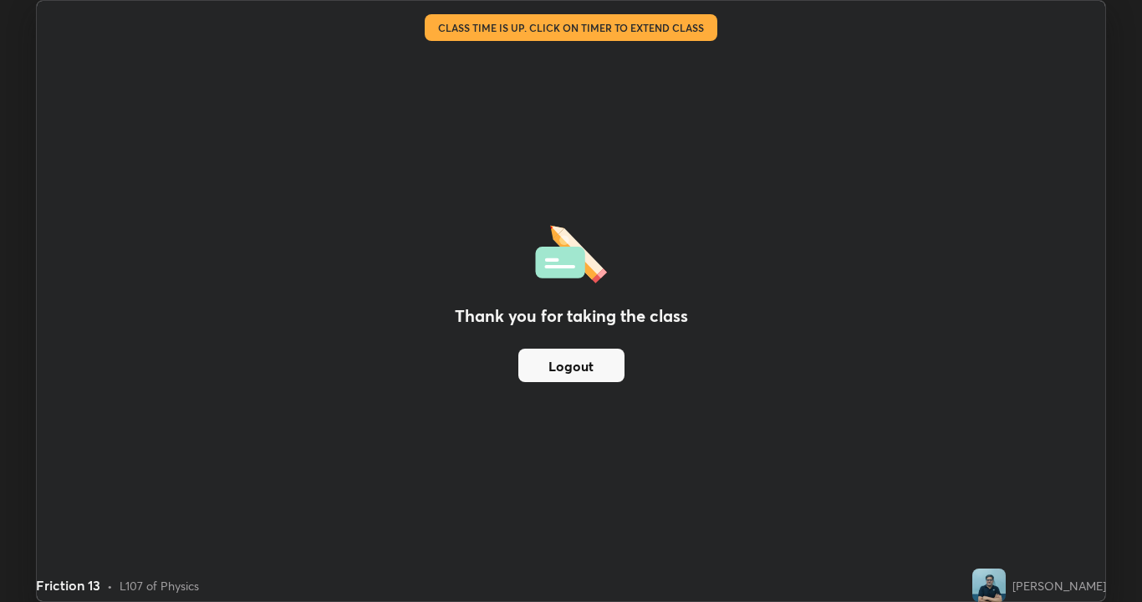
click at [584, 360] on button "Logout" at bounding box center [572, 365] width 106 height 33
click at [585, 370] on button "Logout" at bounding box center [572, 365] width 106 height 33
click at [595, 379] on button "Logout" at bounding box center [572, 365] width 106 height 33
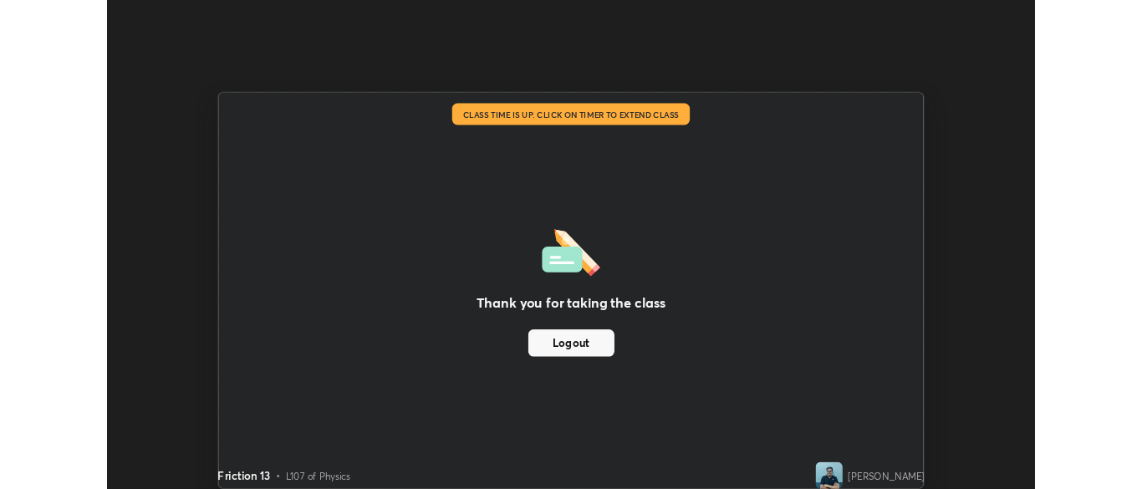
scroll to position [83141, 82488]
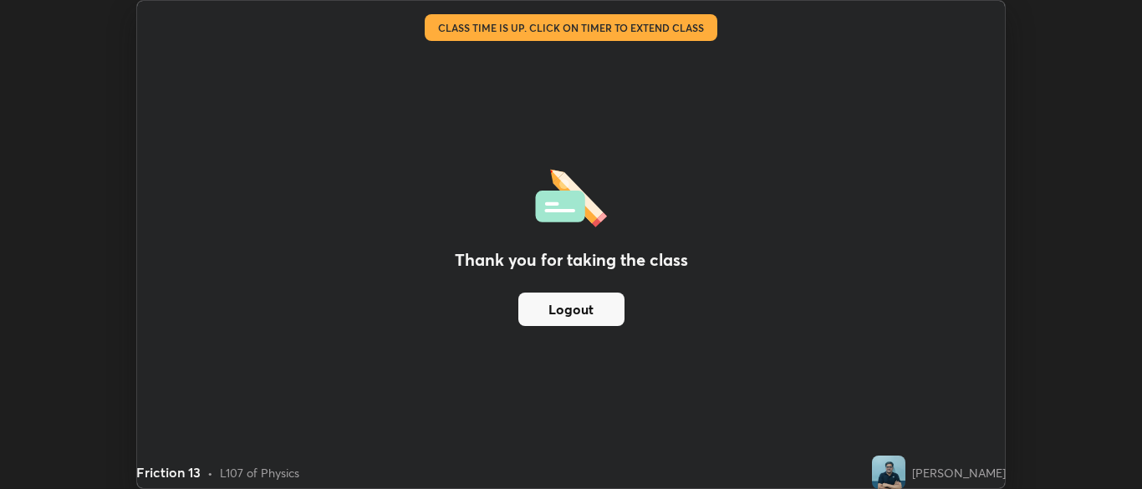
click at [582, 304] on button "Logout" at bounding box center [572, 309] width 106 height 33
click at [595, 317] on button "Logout" at bounding box center [572, 309] width 106 height 33
click at [597, 313] on button "Logout" at bounding box center [572, 309] width 106 height 33
